Goal: Check status: Check status

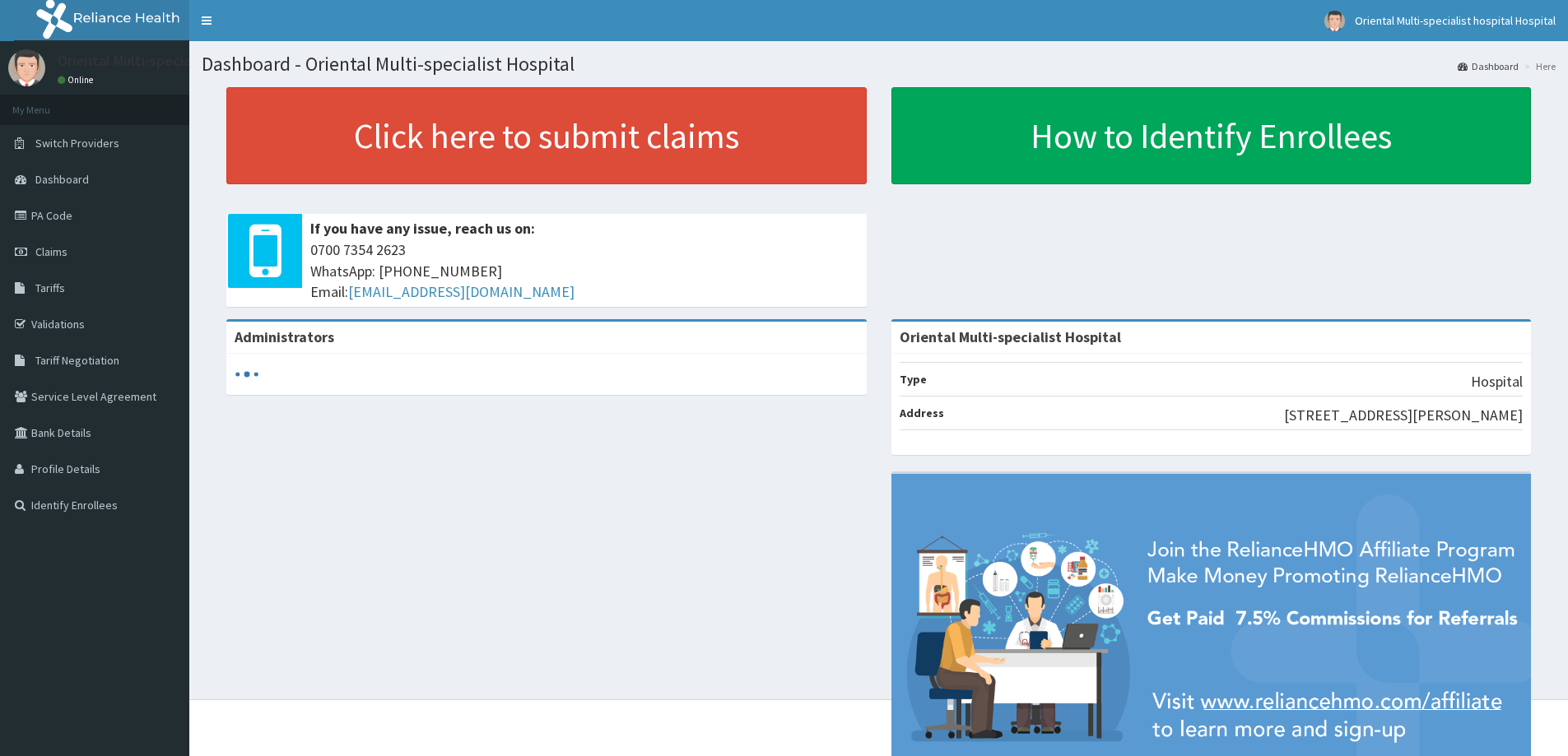
click at [66, 259] on link "Claims" at bounding box center [94, 251] width 189 height 36
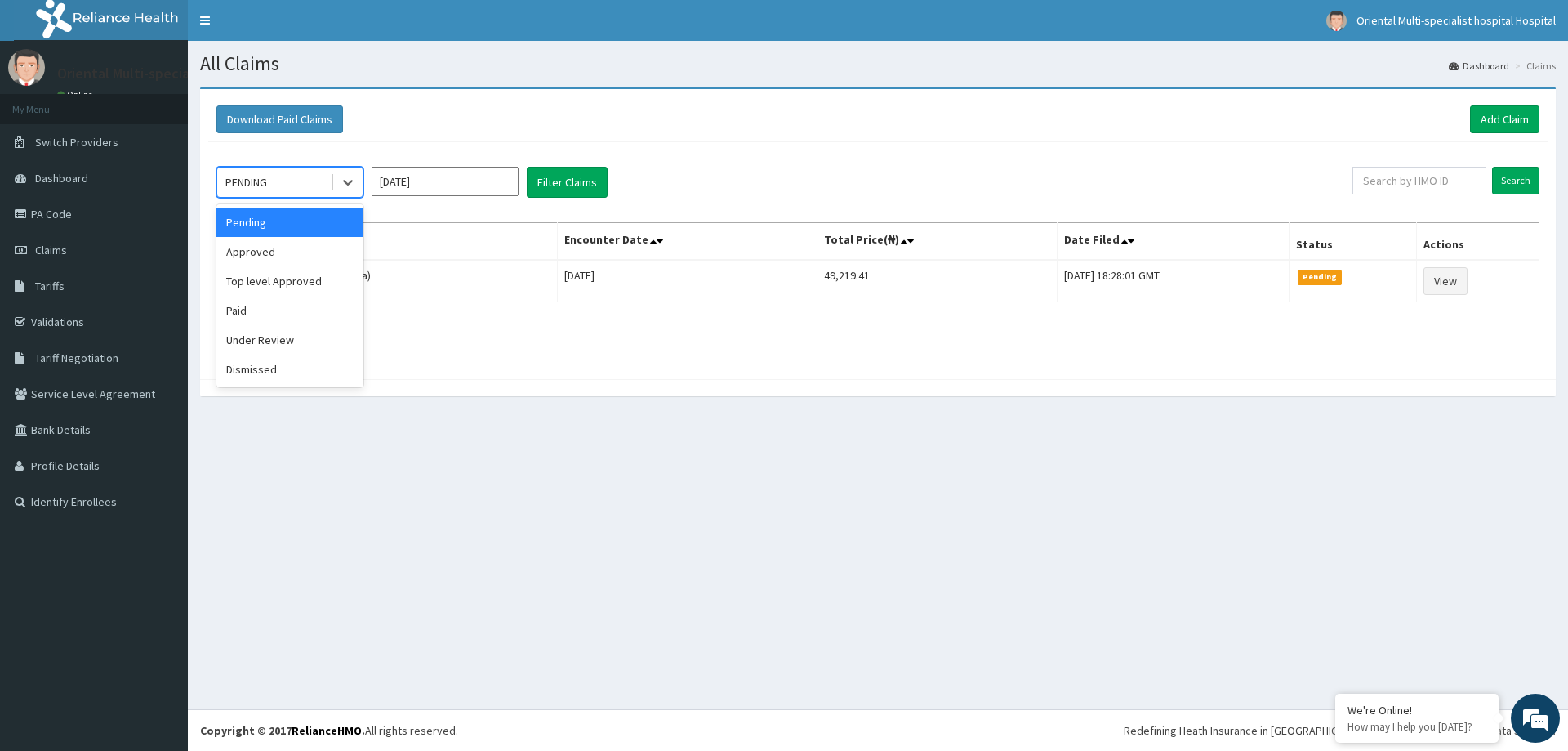
click at [295, 176] on div "PENDING" at bounding box center [274, 182] width 114 height 26
click at [255, 321] on div "Paid" at bounding box center [290, 310] width 147 height 30
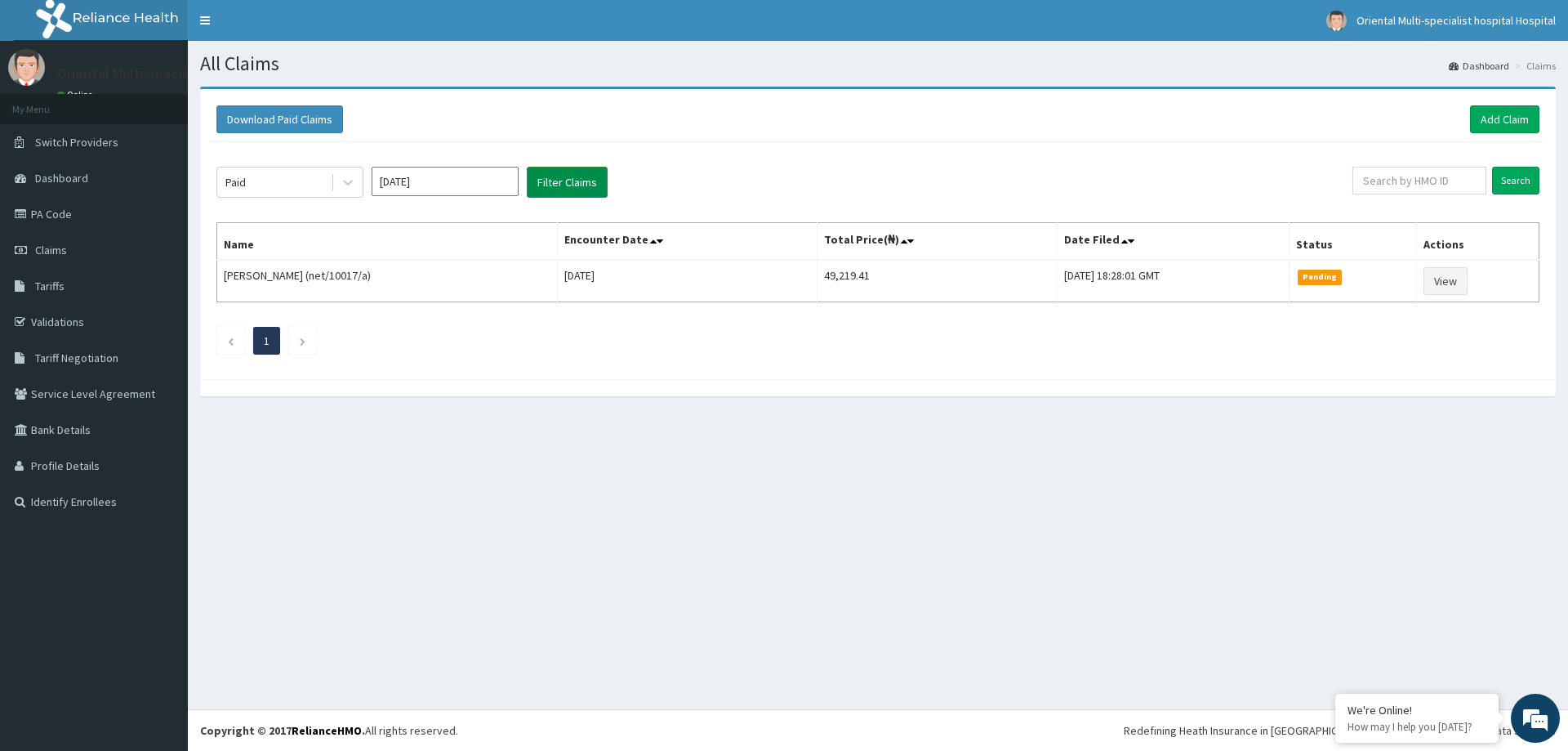
click at [569, 183] on button "Filter Claims" at bounding box center [567, 182] width 81 height 31
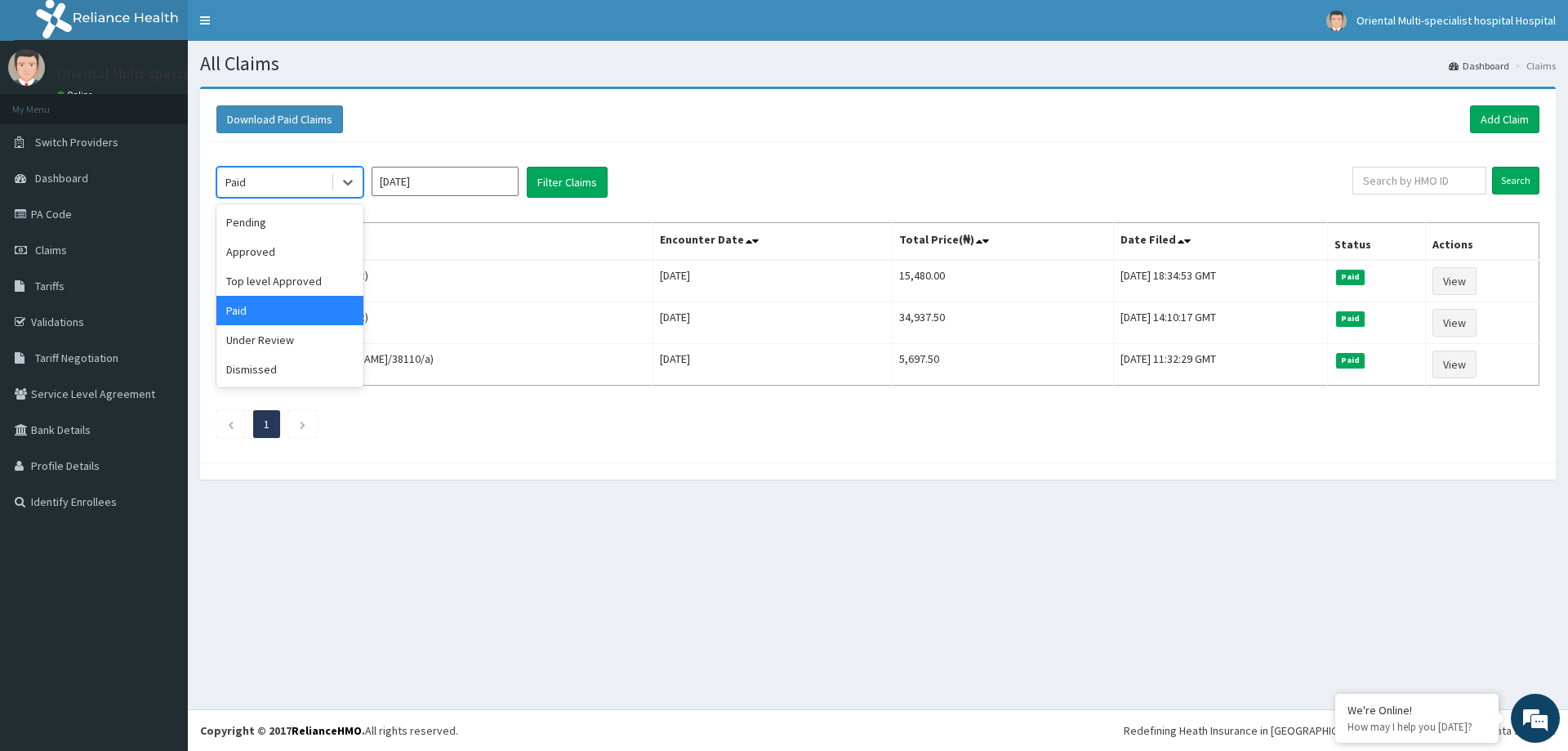
click at [311, 184] on div "Paid" at bounding box center [274, 182] width 114 height 26
click at [268, 254] on div "Approved" at bounding box center [290, 251] width 147 height 30
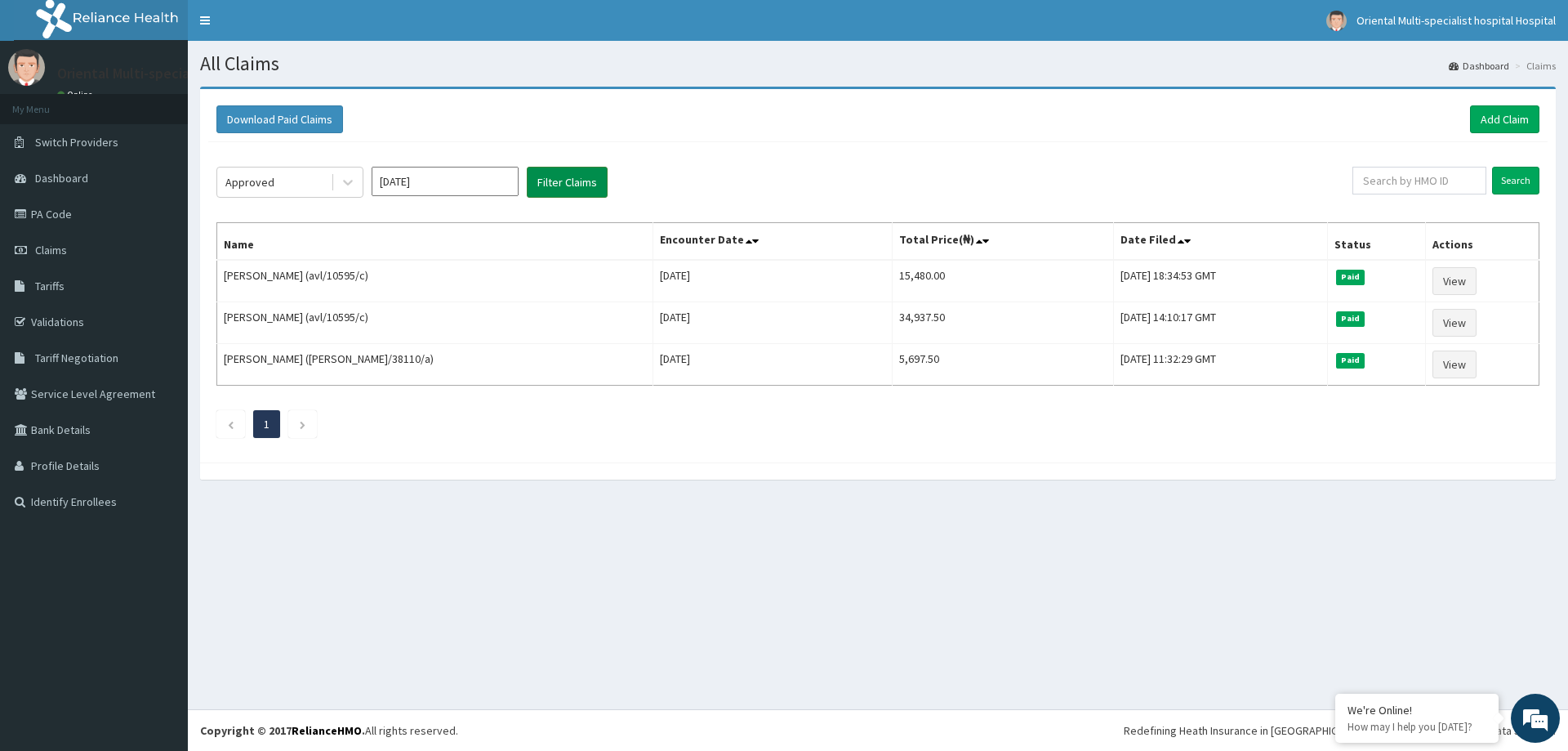
click at [573, 179] on button "Filter Claims" at bounding box center [567, 182] width 81 height 31
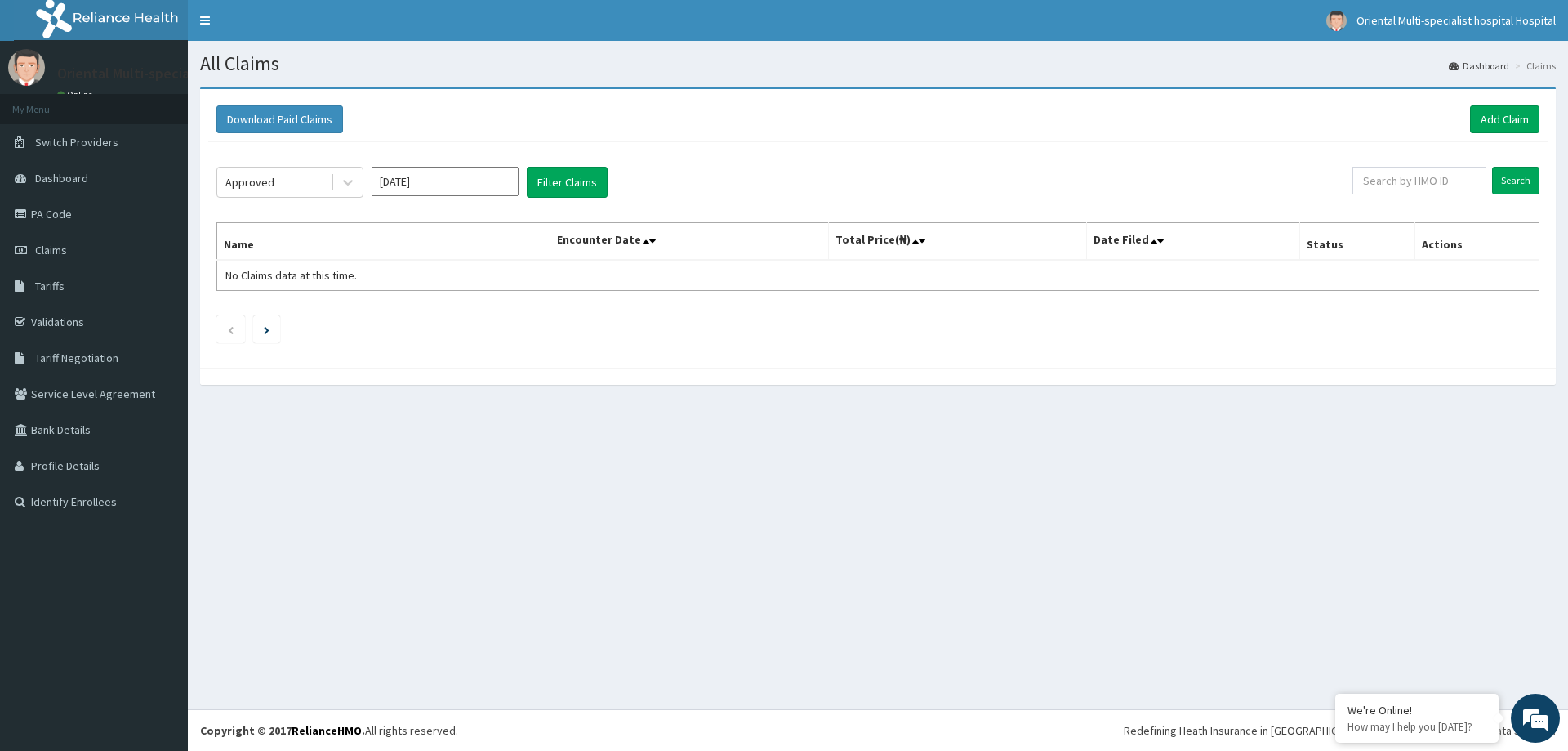
click at [446, 180] on input "[DATE]" at bounding box center [445, 181] width 147 height 30
click at [491, 319] on div "Sep" at bounding box center [493, 318] width 33 height 30
click at [485, 179] on input "[DATE]" at bounding box center [445, 181] width 147 height 30
click at [497, 317] on div "Sep" at bounding box center [493, 318] width 33 height 30
click at [571, 180] on button "Filter Claims" at bounding box center [567, 182] width 81 height 31
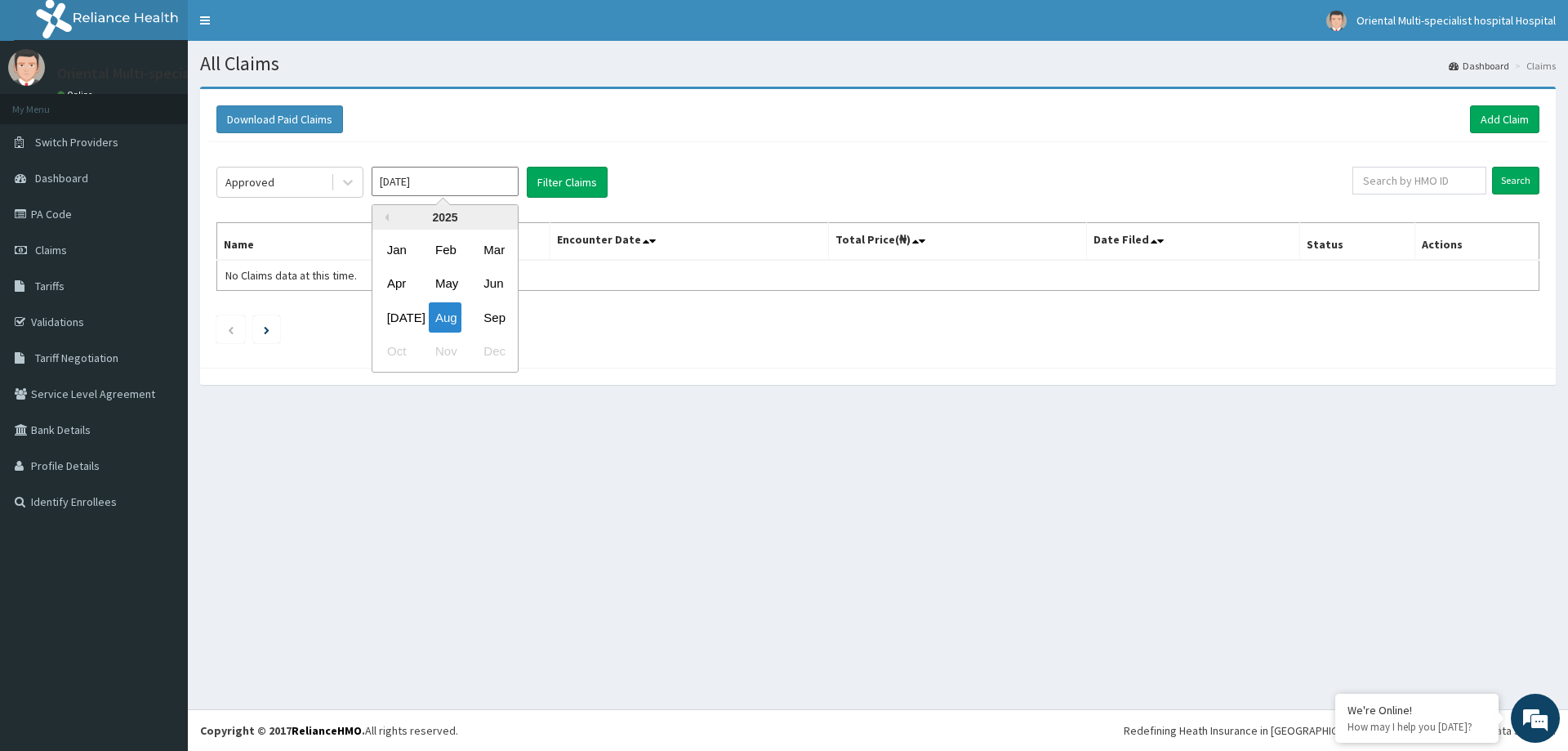
click at [463, 179] on input "[DATE]" at bounding box center [445, 181] width 147 height 30
click at [393, 325] on div "[DATE]" at bounding box center [397, 318] width 33 height 30
click at [555, 193] on button "Filter Claims" at bounding box center [567, 182] width 81 height 31
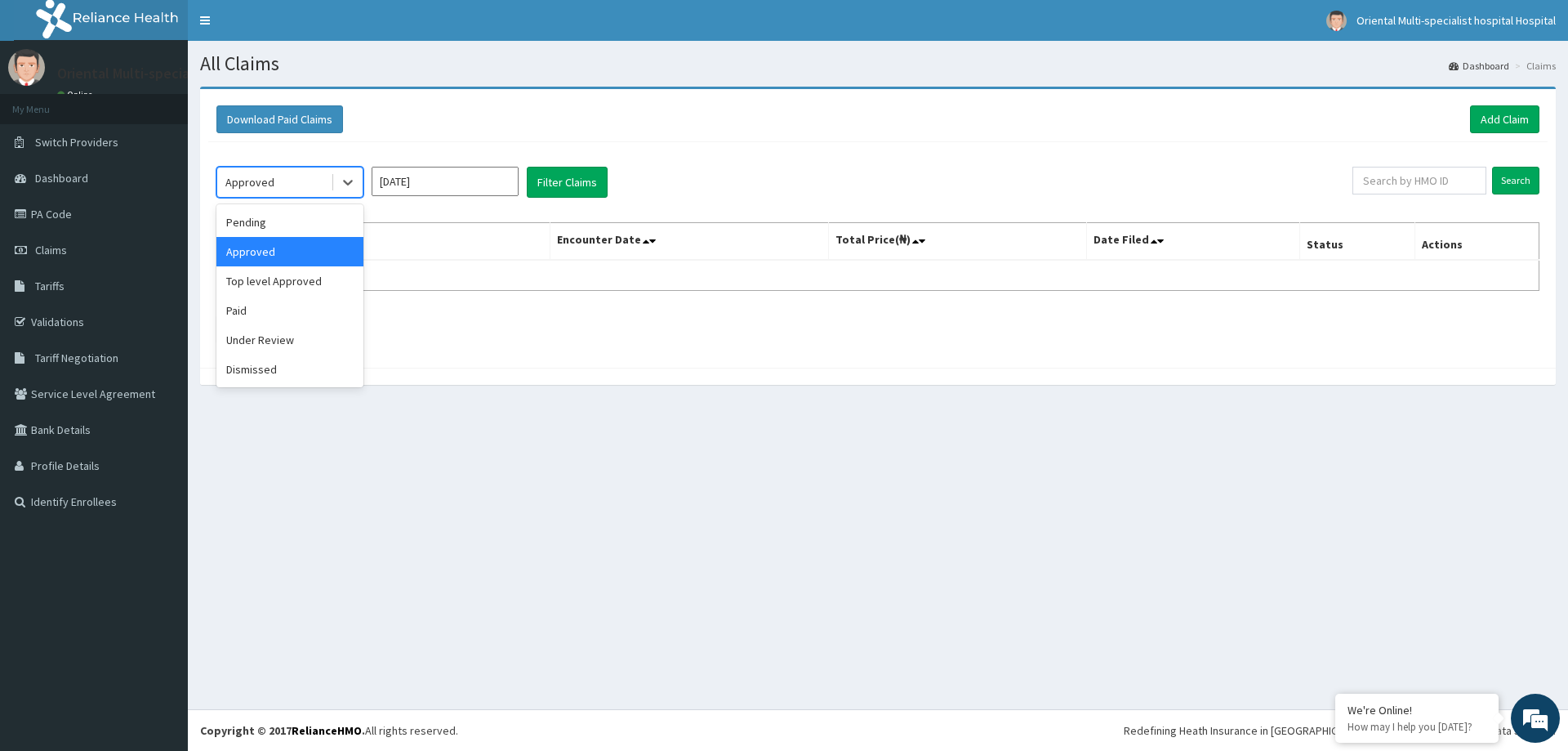
click at [278, 185] on div "Approved" at bounding box center [274, 182] width 114 height 26
click at [256, 228] on div "Pending" at bounding box center [290, 222] width 147 height 30
click at [484, 182] on input "[DATE]" at bounding box center [445, 181] width 147 height 30
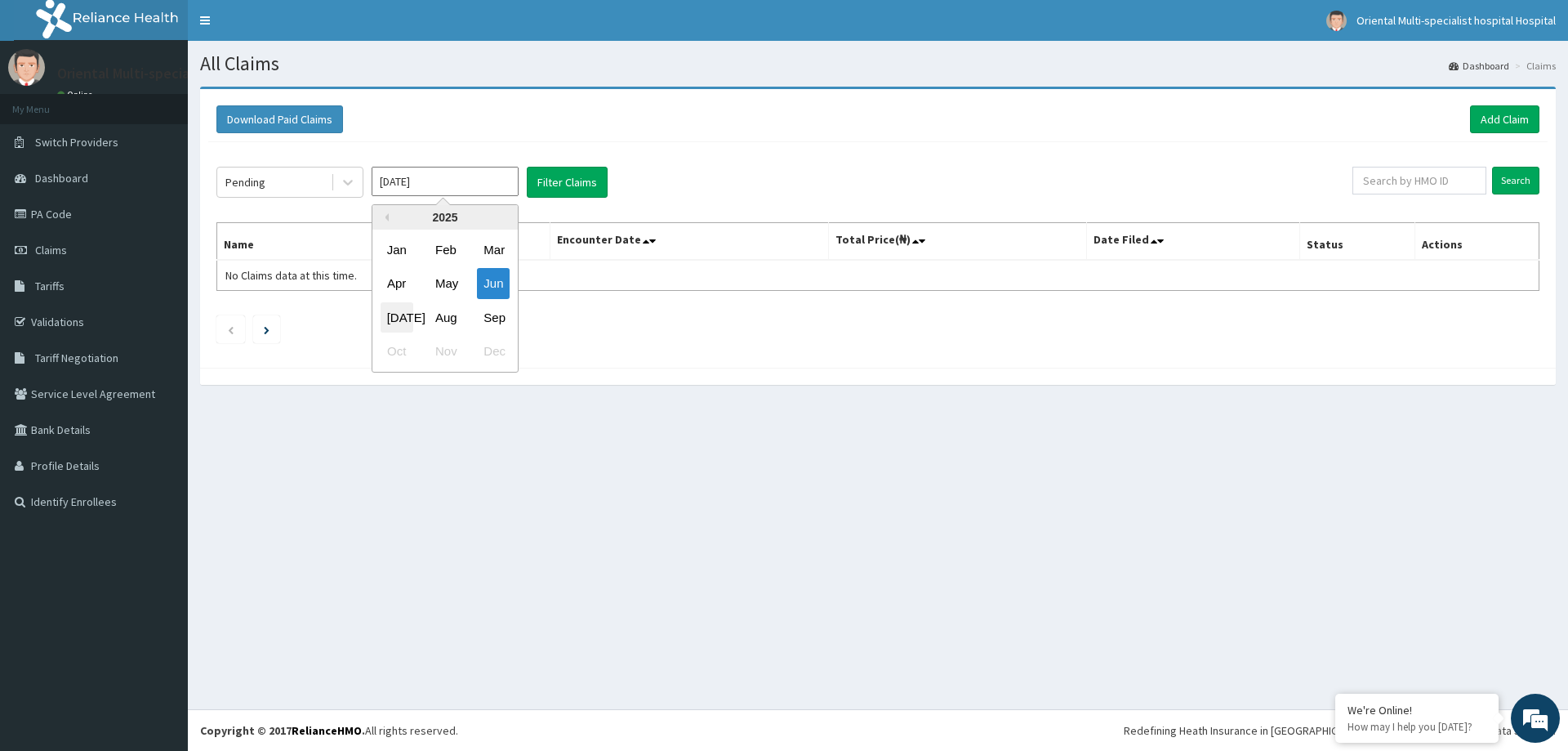
click at [397, 321] on div "[DATE]" at bounding box center [397, 318] width 33 height 30
click at [488, 179] on input "[DATE]" at bounding box center [445, 181] width 147 height 30
click at [505, 315] on div "Sep" at bounding box center [493, 318] width 33 height 30
type input "[DATE]"
click at [565, 178] on button "Filter Claims" at bounding box center [567, 182] width 81 height 31
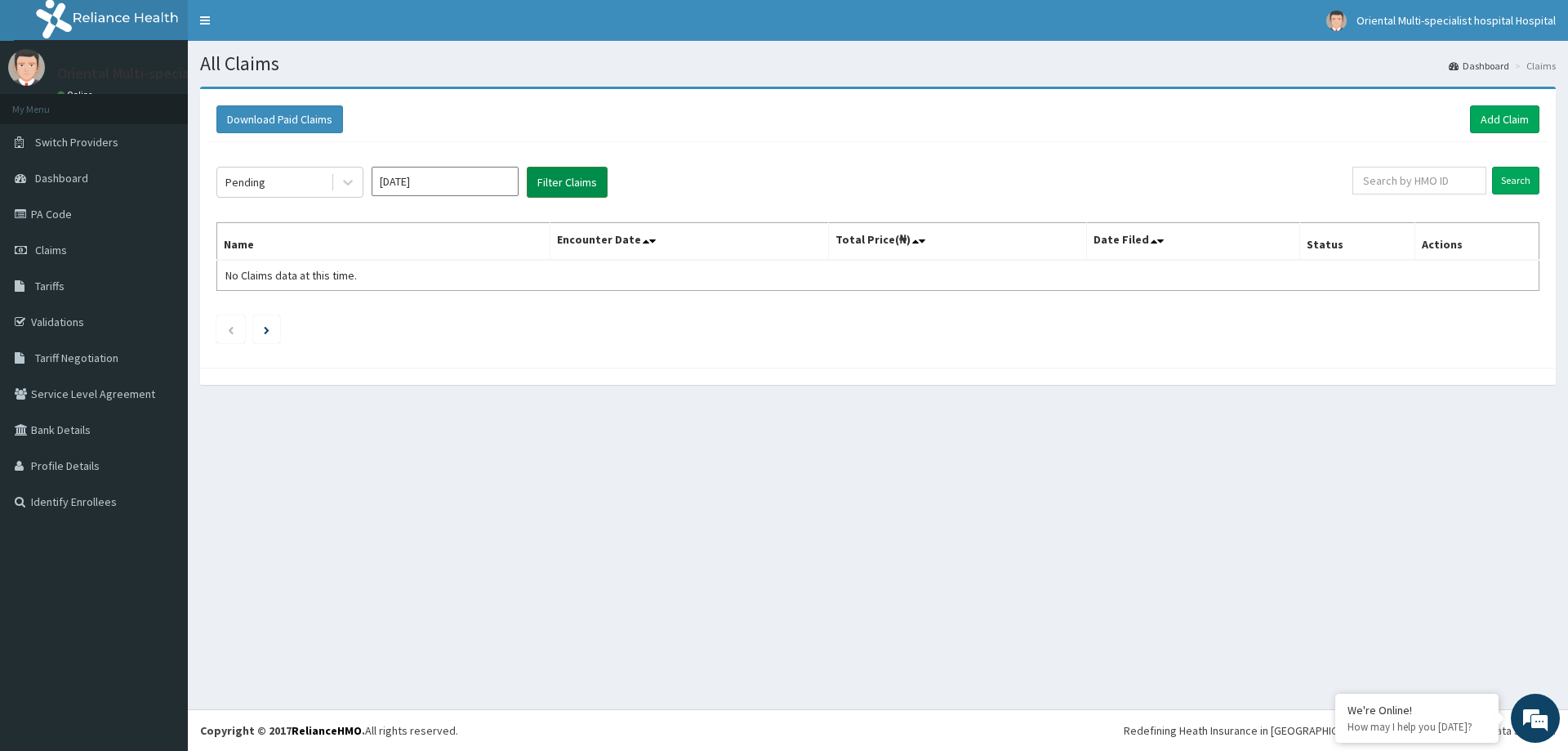
click at [591, 175] on button "Filter Claims" at bounding box center [567, 182] width 81 height 31
